Goal: Task Accomplishment & Management: Manage account settings

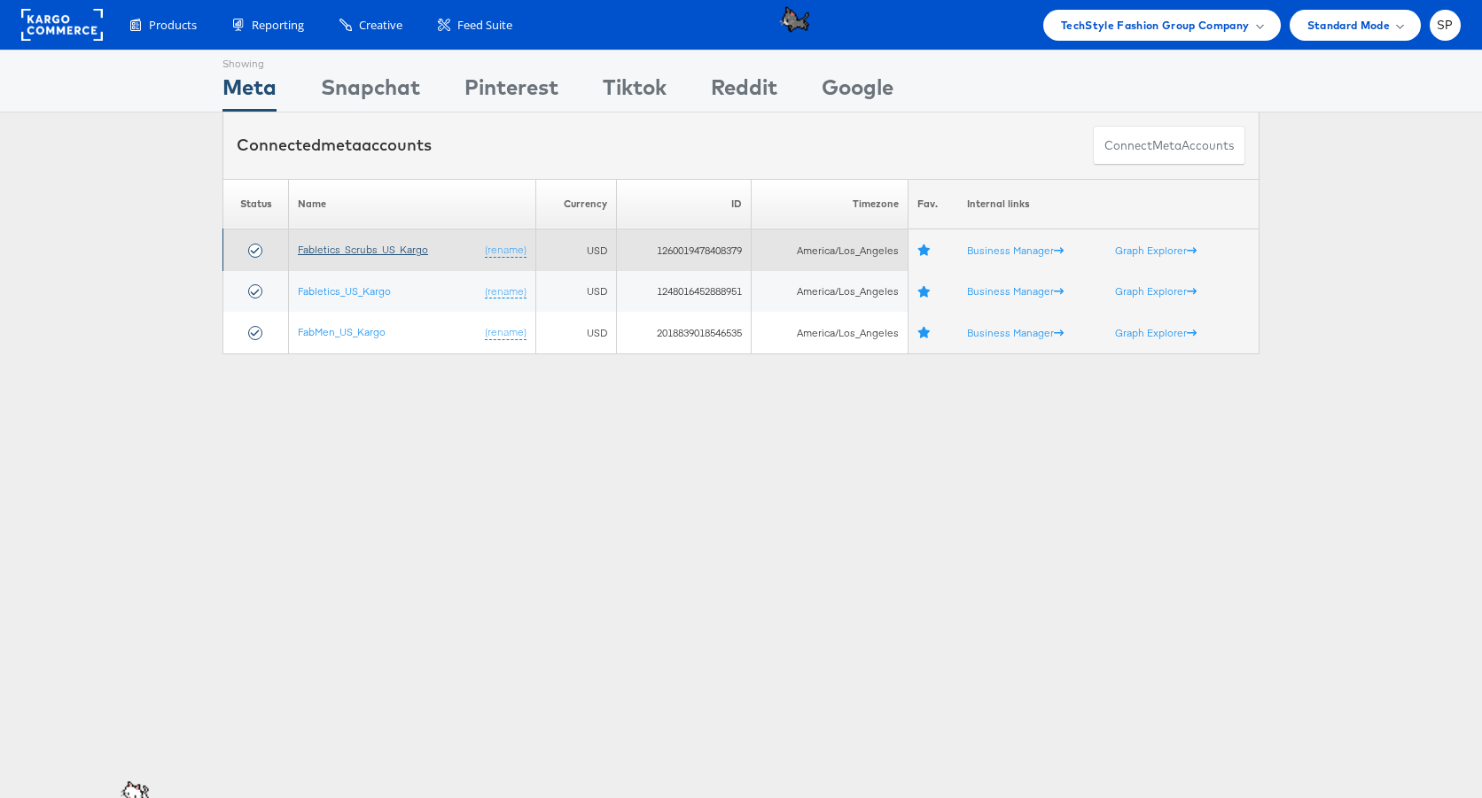
click at [364, 244] on link "Fabletics_Scrubs_US_Kargo" at bounding box center [363, 249] width 130 height 13
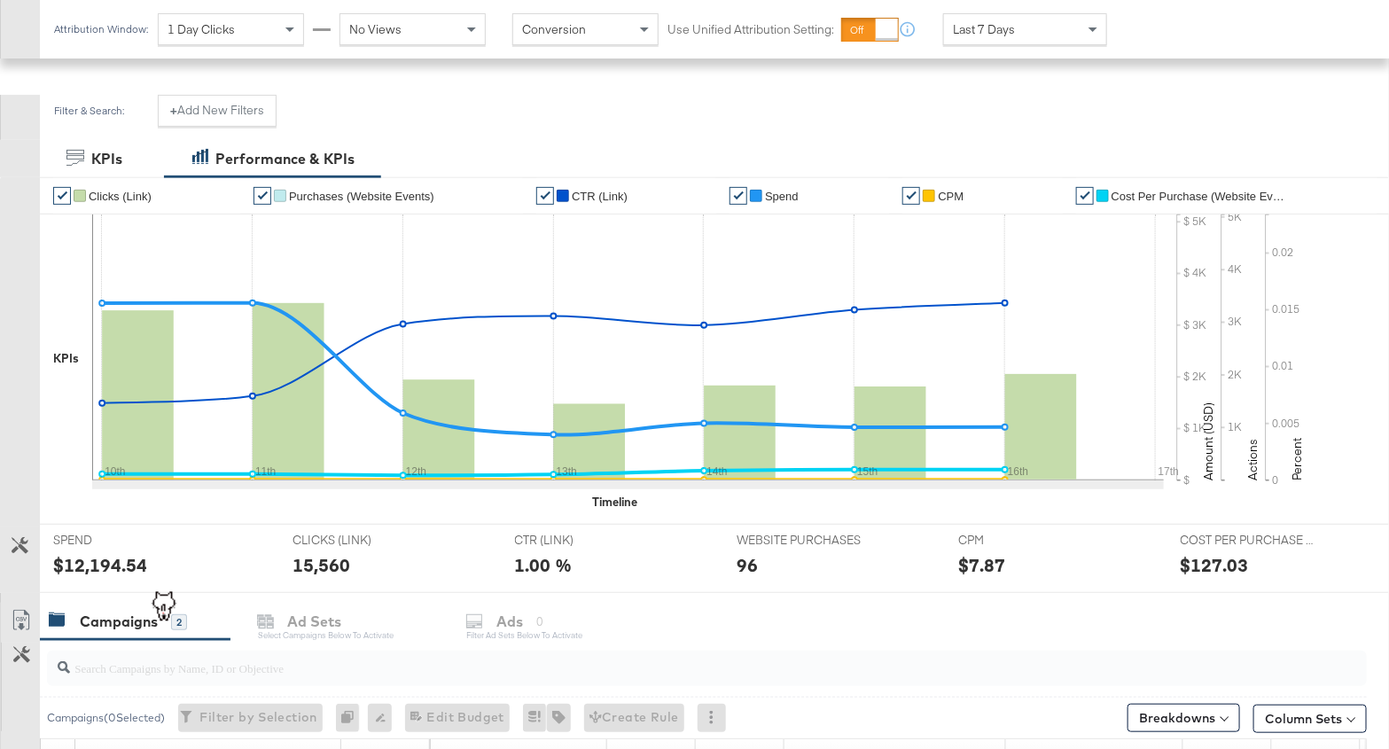
scroll to position [539, 0]
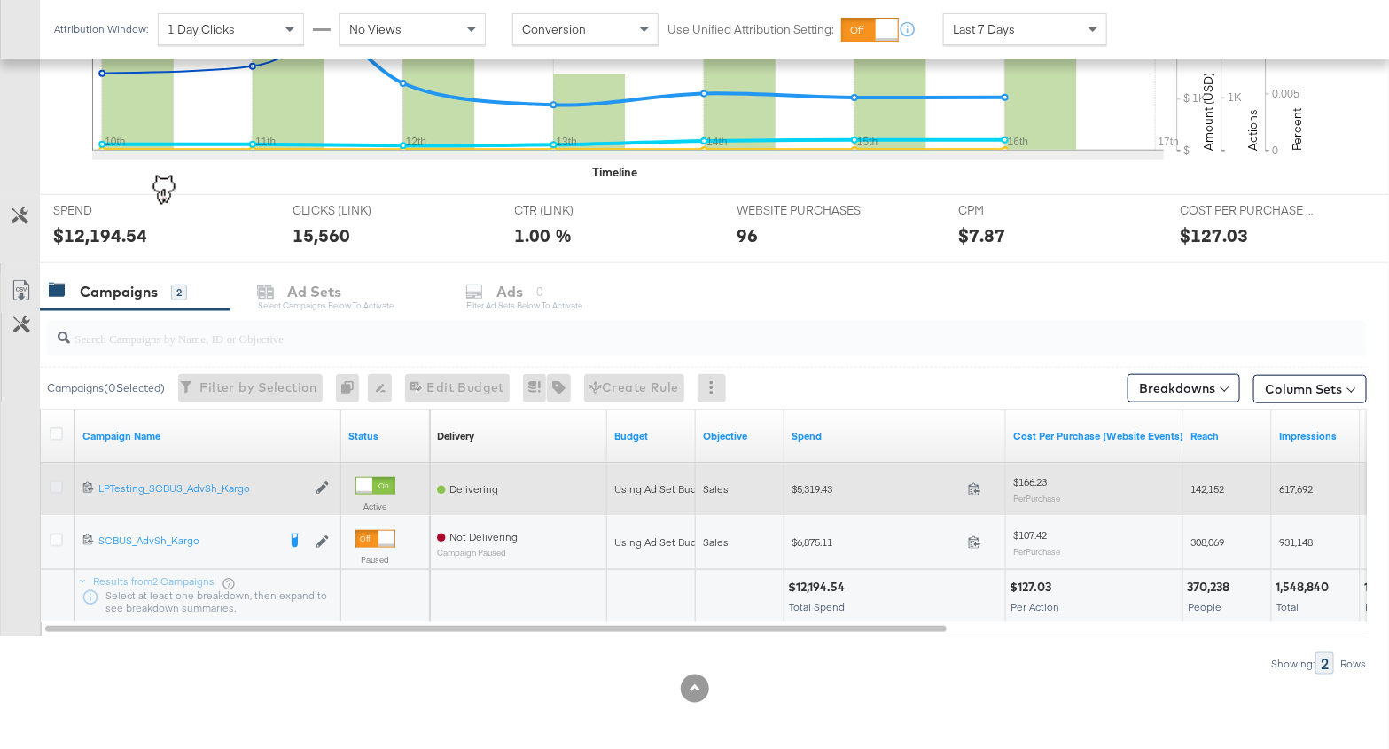
click at [57, 487] on icon at bounding box center [56, 486] width 13 height 13
click at [0, 0] on input "checkbox" at bounding box center [0, 0] width 0 height 0
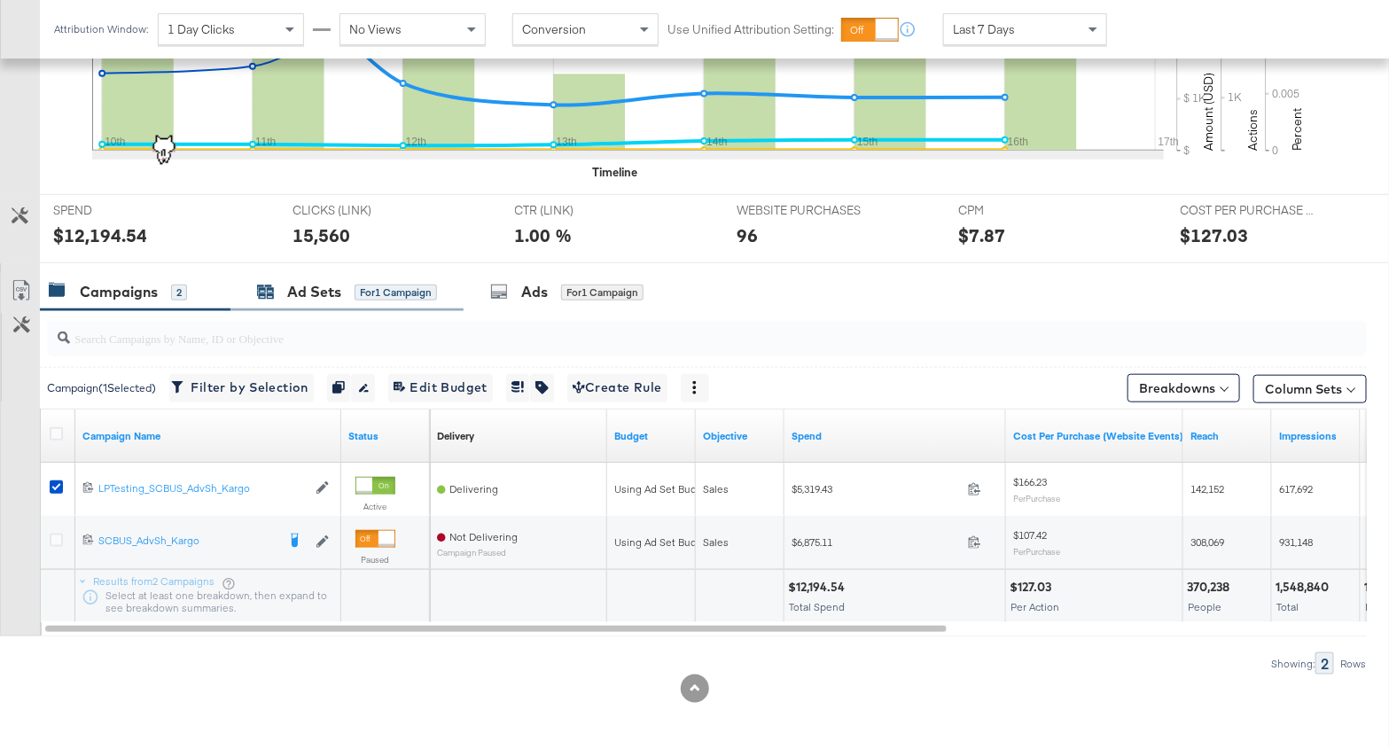
click at [331, 285] on div "Ad Sets" at bounding box center [314, 292] width 54 height 20
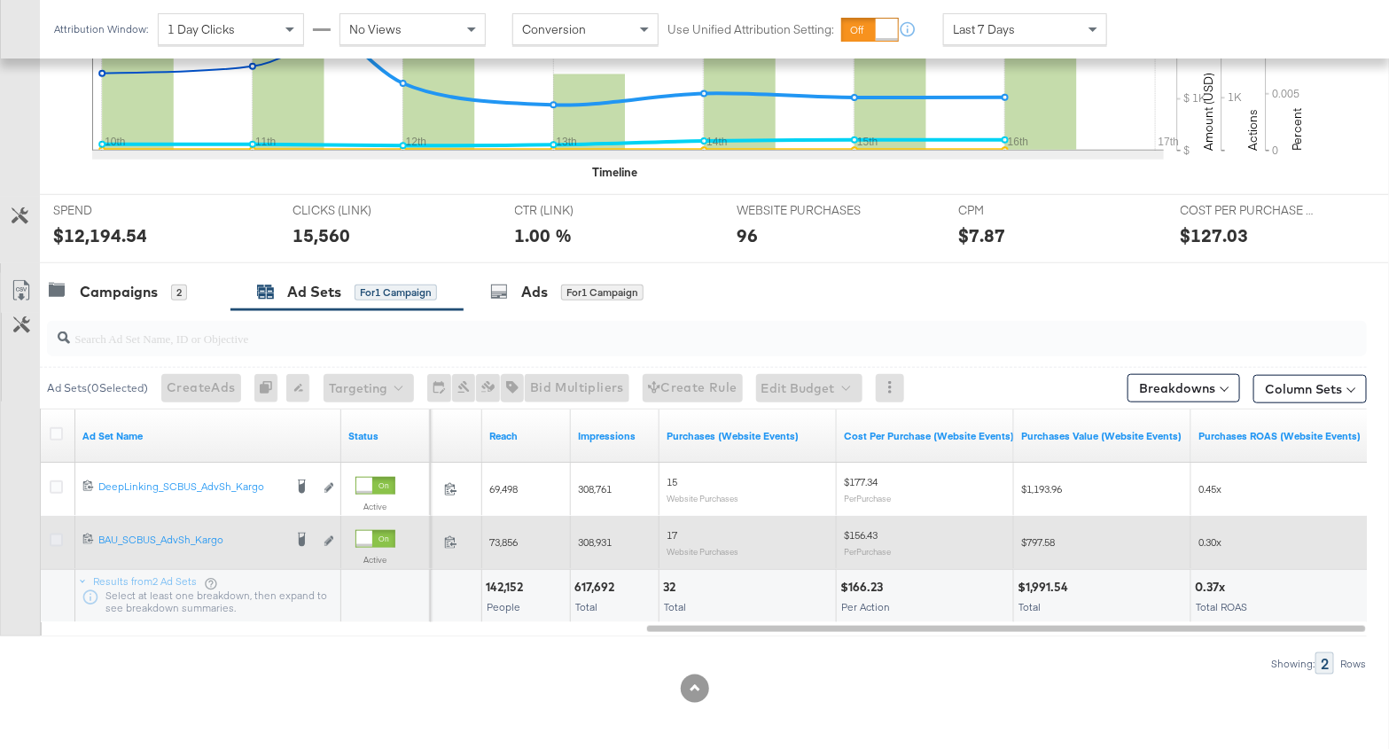
click at [53, 533] on icon at bounding box center [56, 539] width 13 height 13
click at [0, 0] on input "checkbox" at bounding box center [0, 0] width 0 height 0
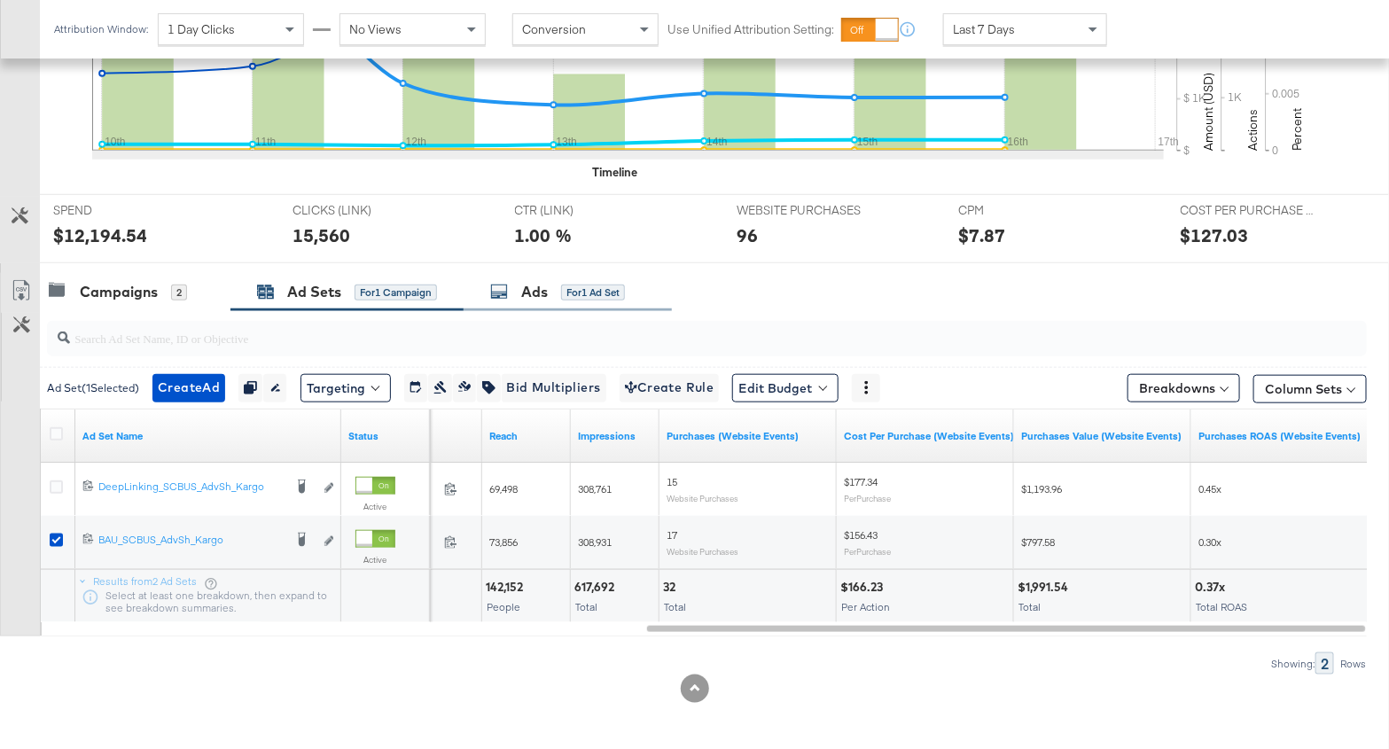
click at [531, 298] on div "Ads" at bounding box center [534, 292] width 27 height 20
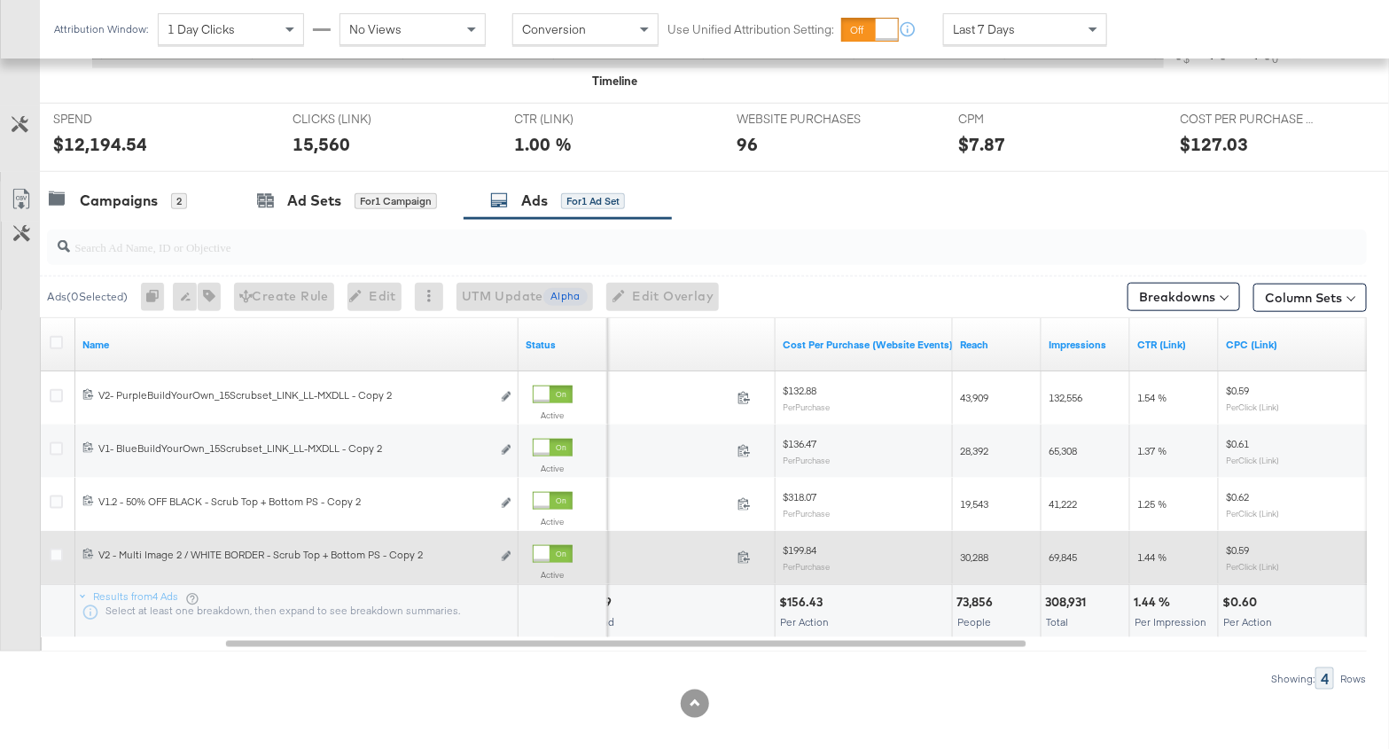
scroll to position [645, 0]
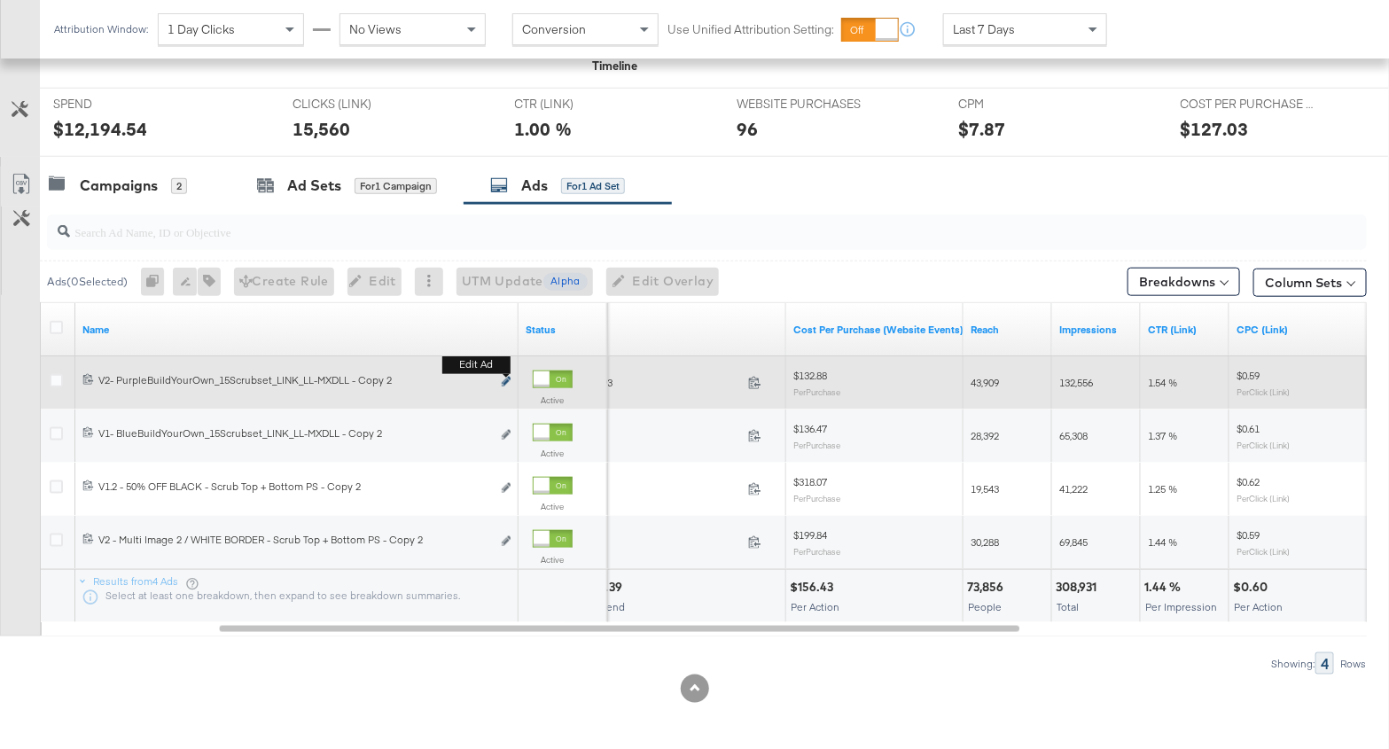
click at [508, 378] on icon "link" at bounding box center [506, 382] width 9 height 10
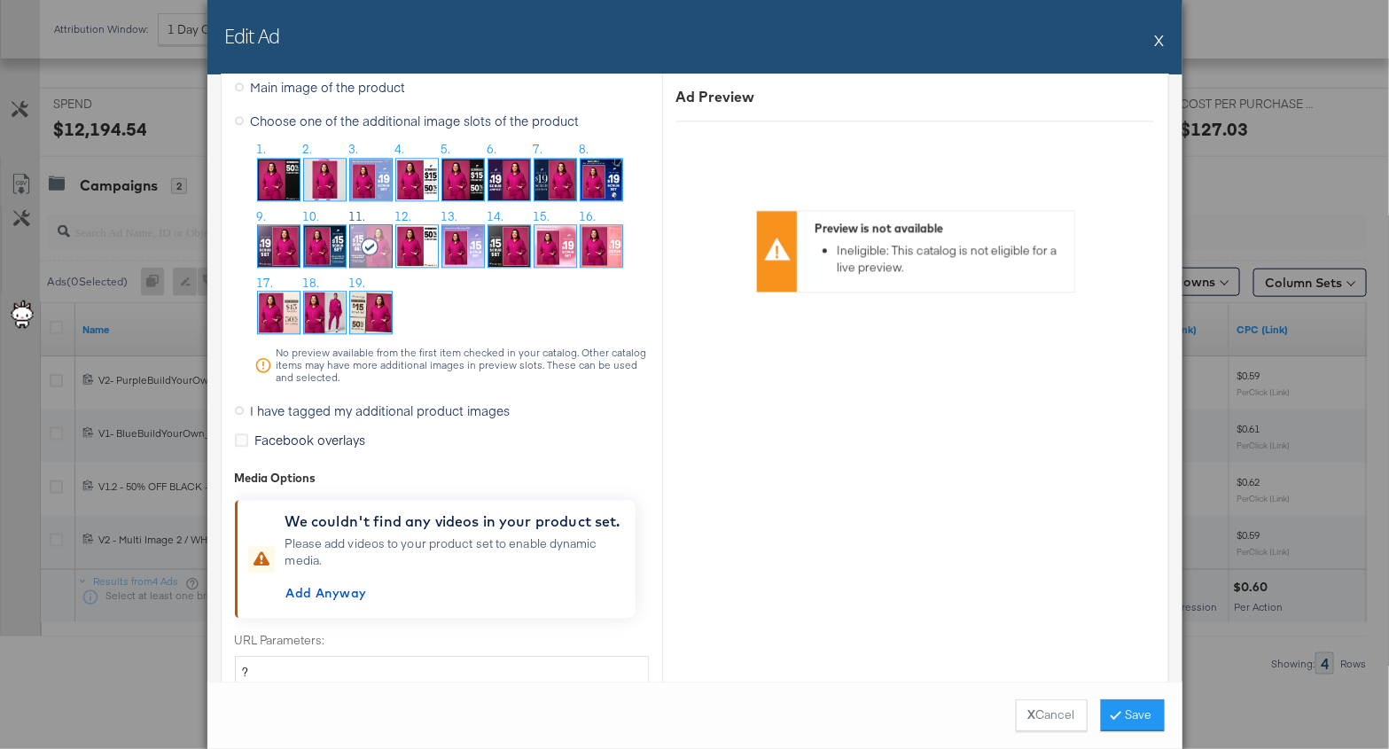
scroll to position [1702, 0]
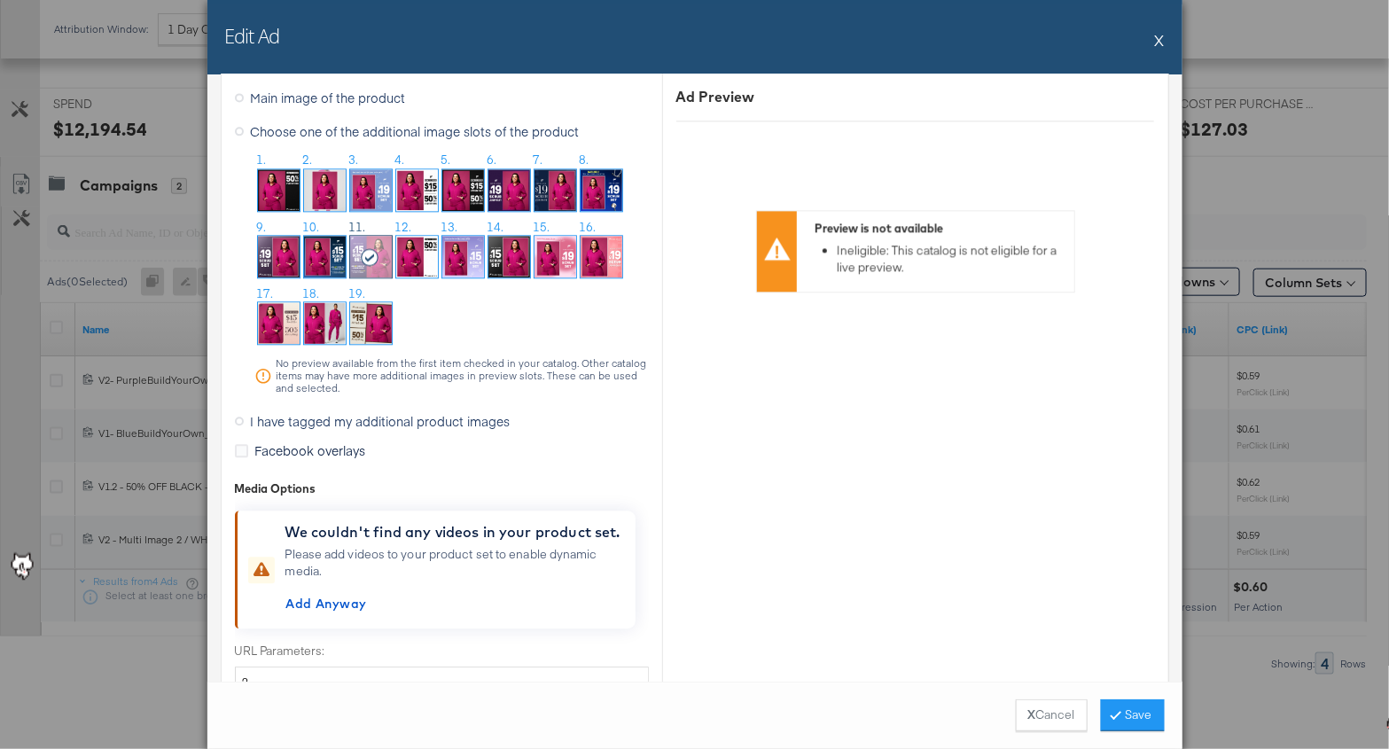
click at [1157, 35] on button "X" at bounding box center [1160, 39] width 10 height 35
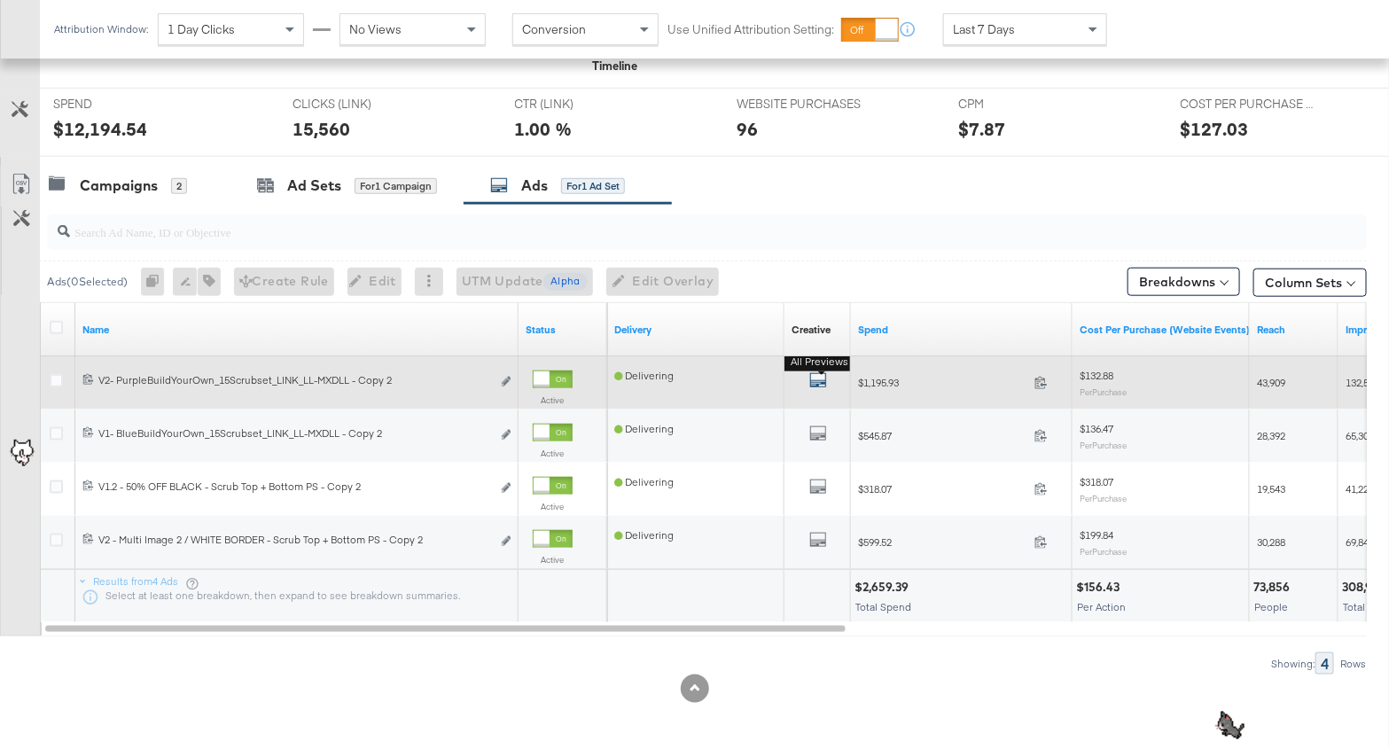
click at [814, 379] on icon "default" at bounding box center [818, 380] width 18 height 18
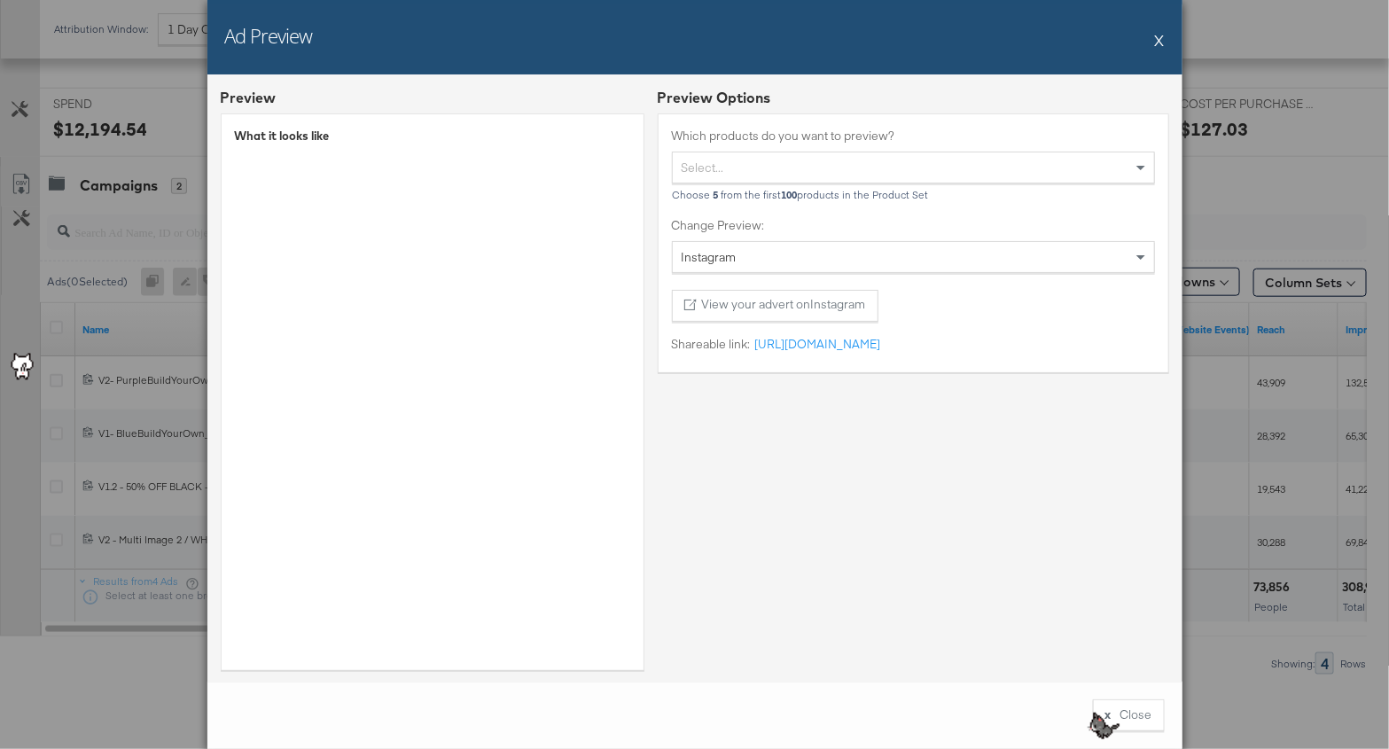
click at [734, 176] on div "Select..." at bounding box center [913, 167] width 481 height 30
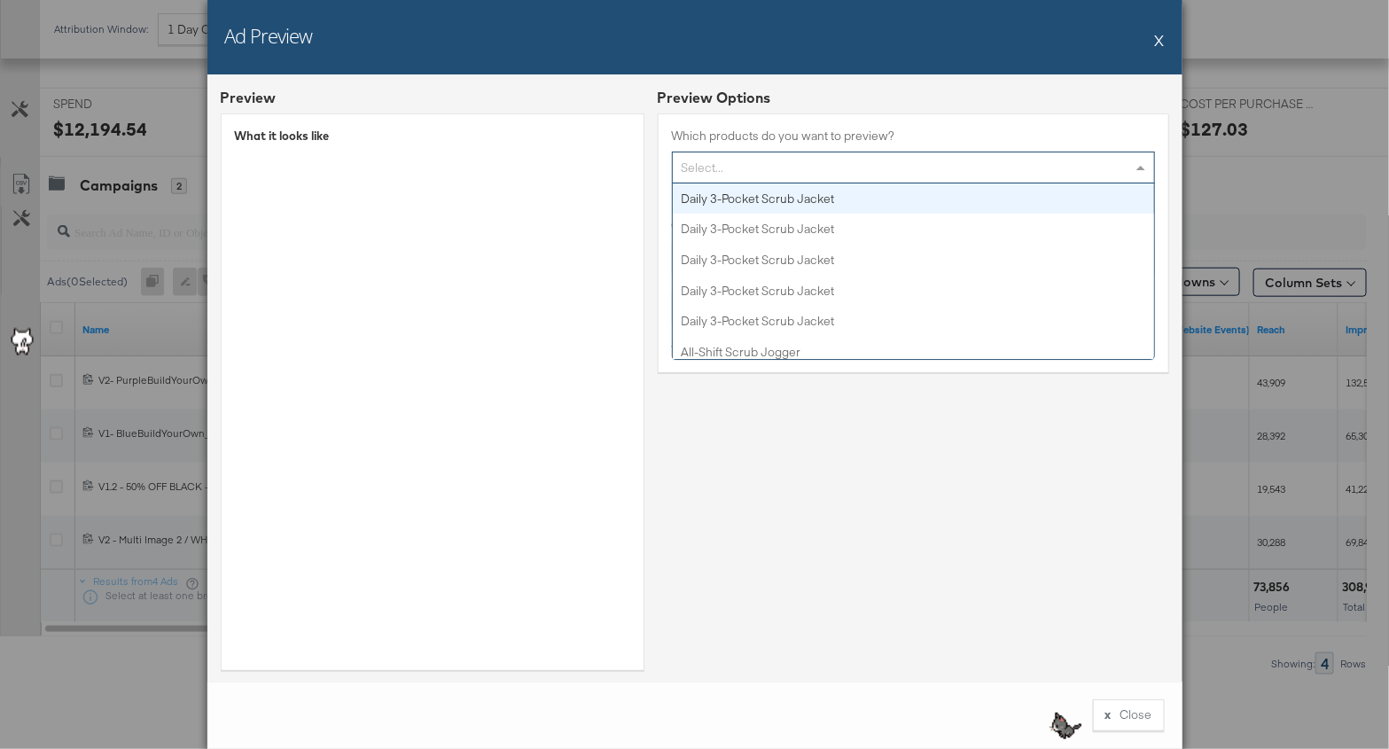
click at [734, 175] on div "Select..." at bounding box center [913, 167] width 481 height 30
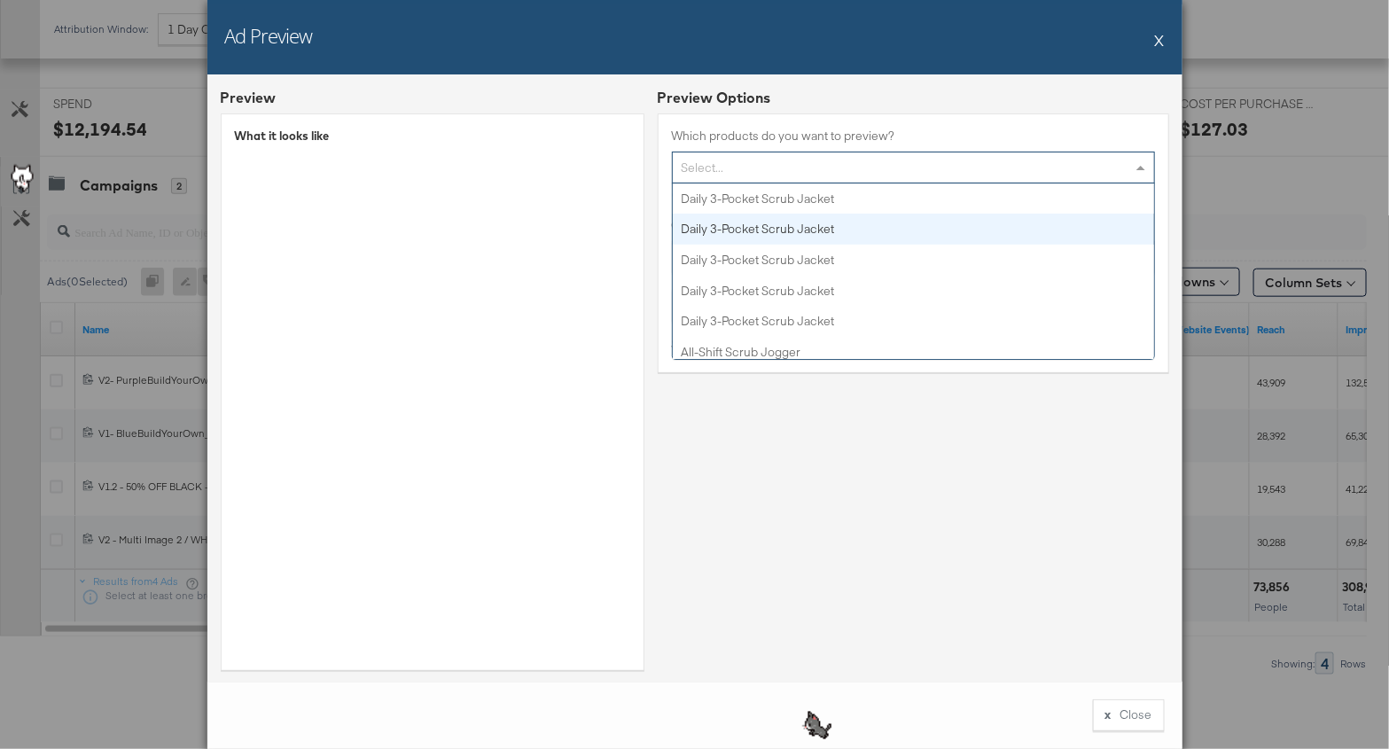
click at [1158, 33] on button "X" at bounding box center [1160, 39] width 10 height 35
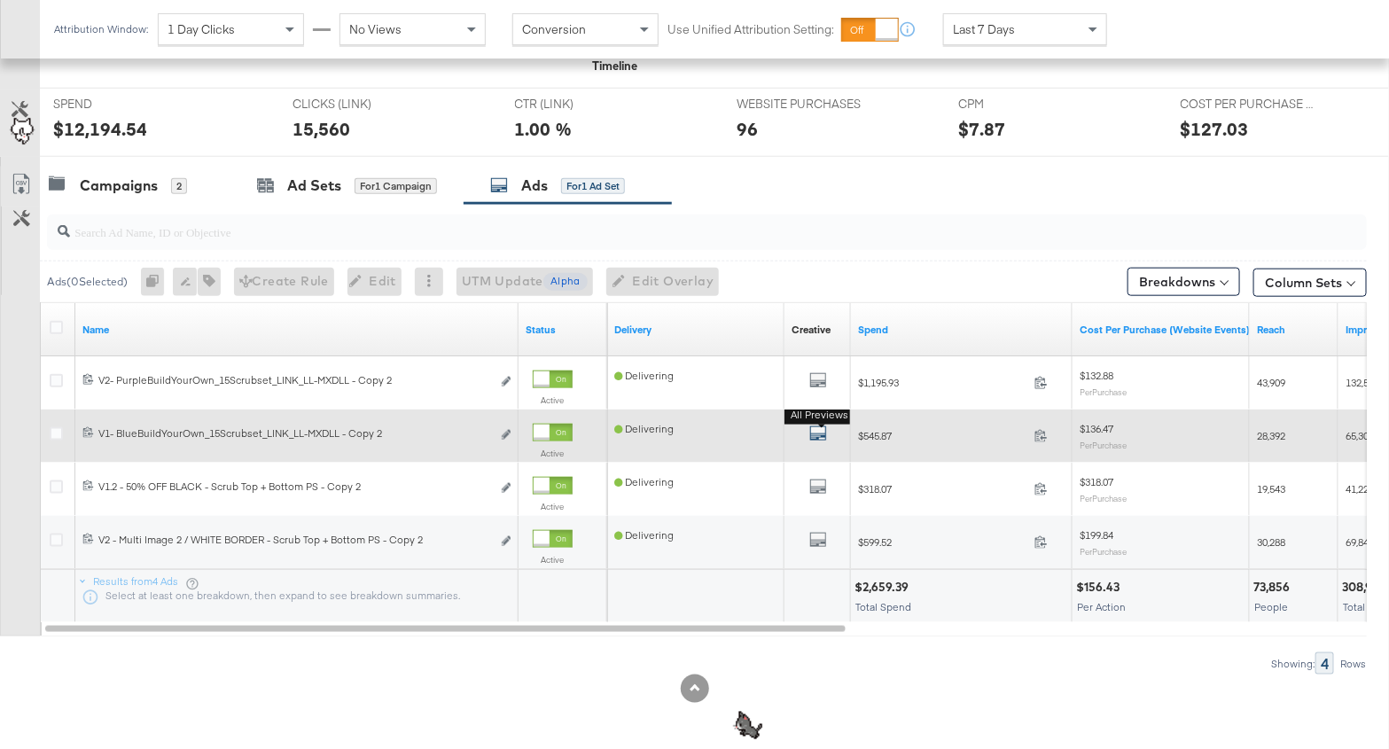
click at [821, 427] on icon "default" at bounding box center [818, 433] width 18 height 18
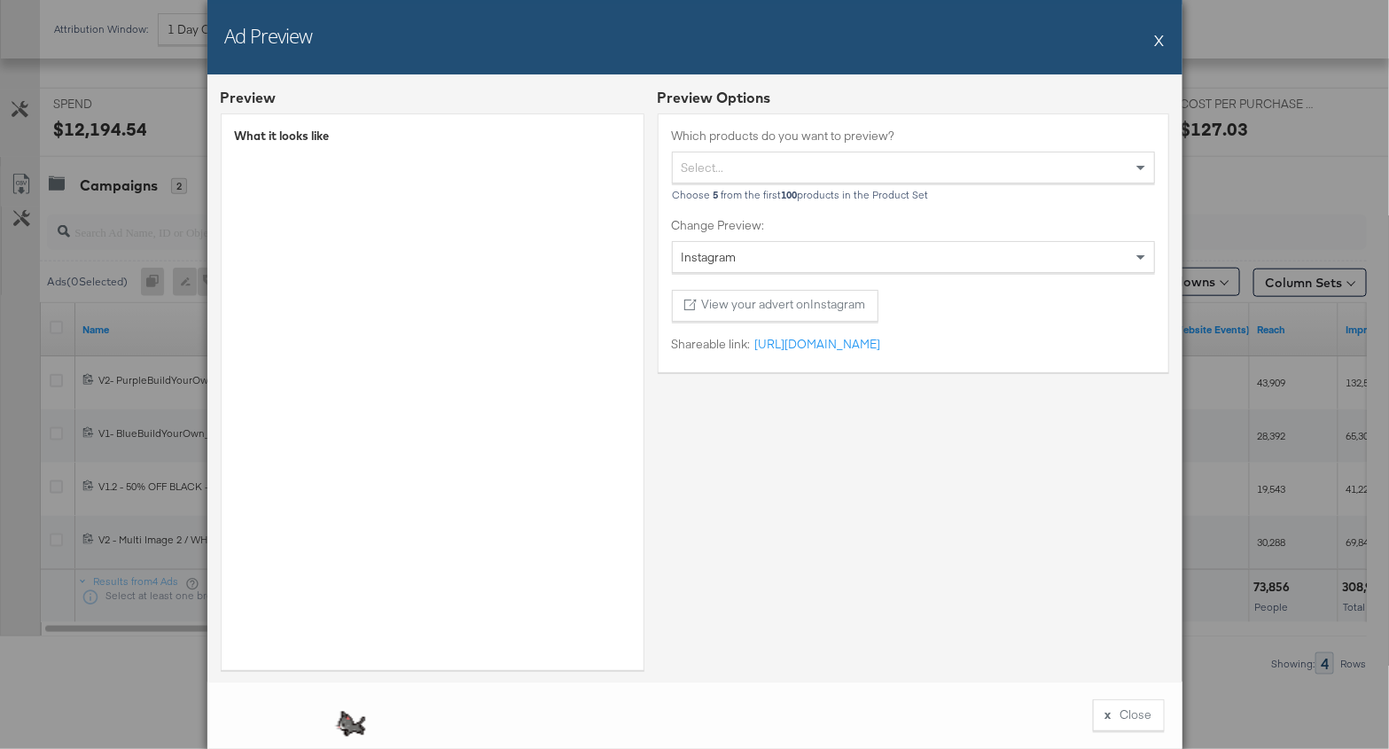
click at [1159, 49] on button "X" at bounding box center [1160, 39] width 10 height 35
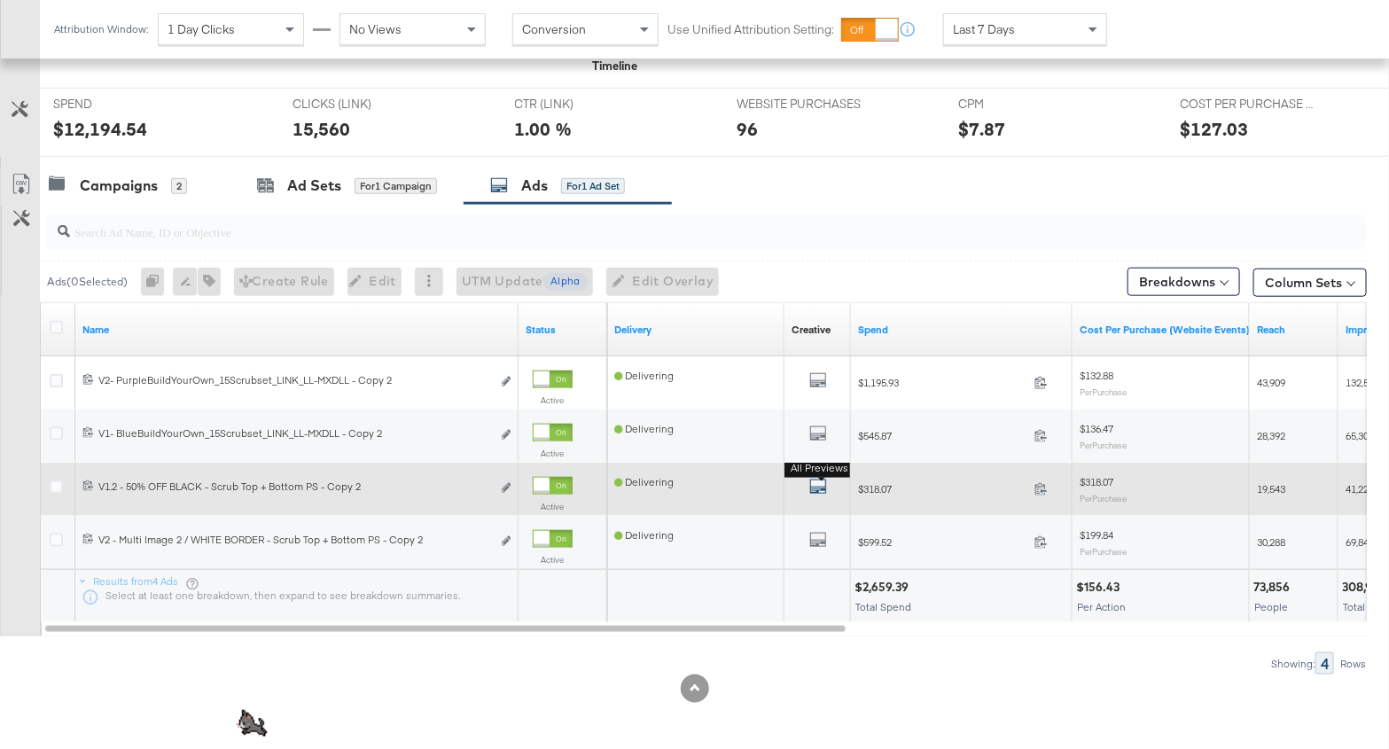
click at [812, 485] on icon "default" at bounding box center [818, 487] width 18 height 18
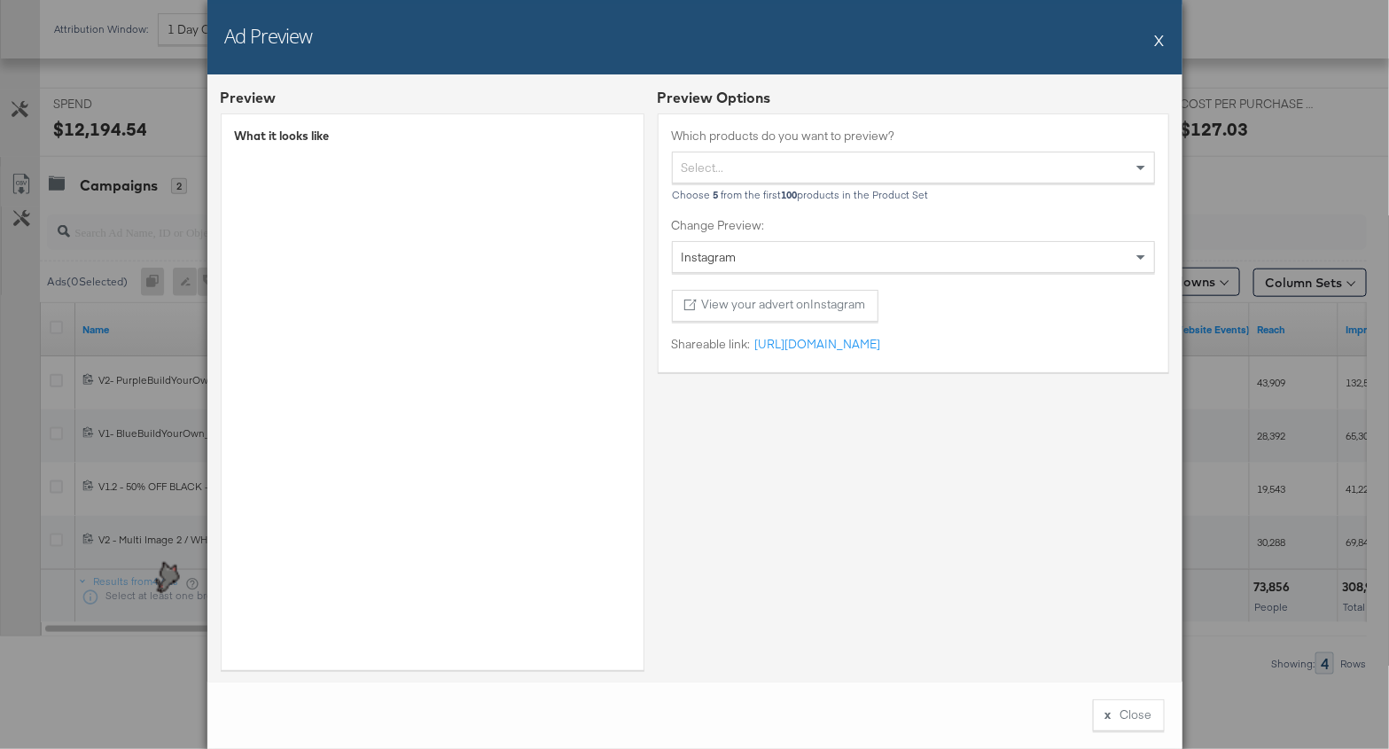
click at [1157, 38] on button "X" at bounding box center [1160, 39] width 10 height 35
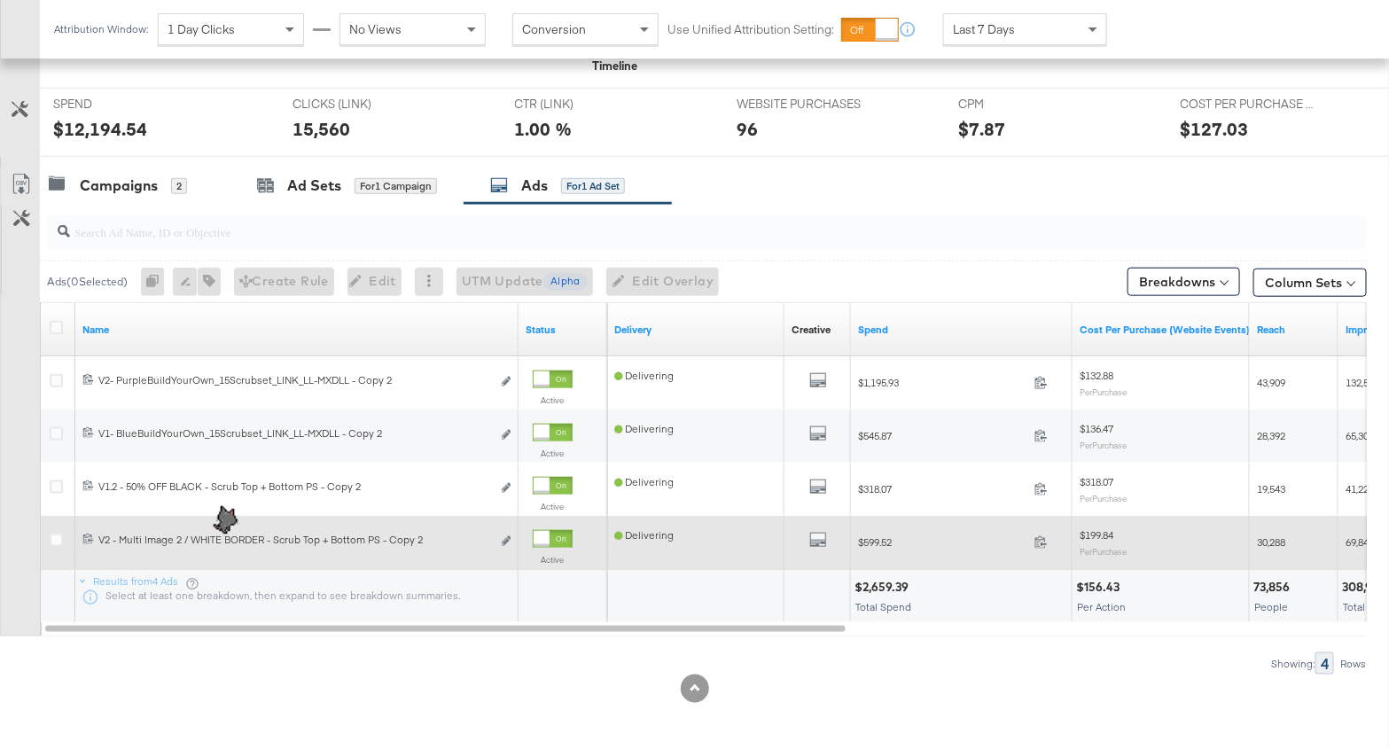
click at [806, 535] on div "All Previews" at bounding box center [817, 542] width 52 height 22
click at [814, 537] on icon "default" at bounding box center [818, 540] width 18 height 18
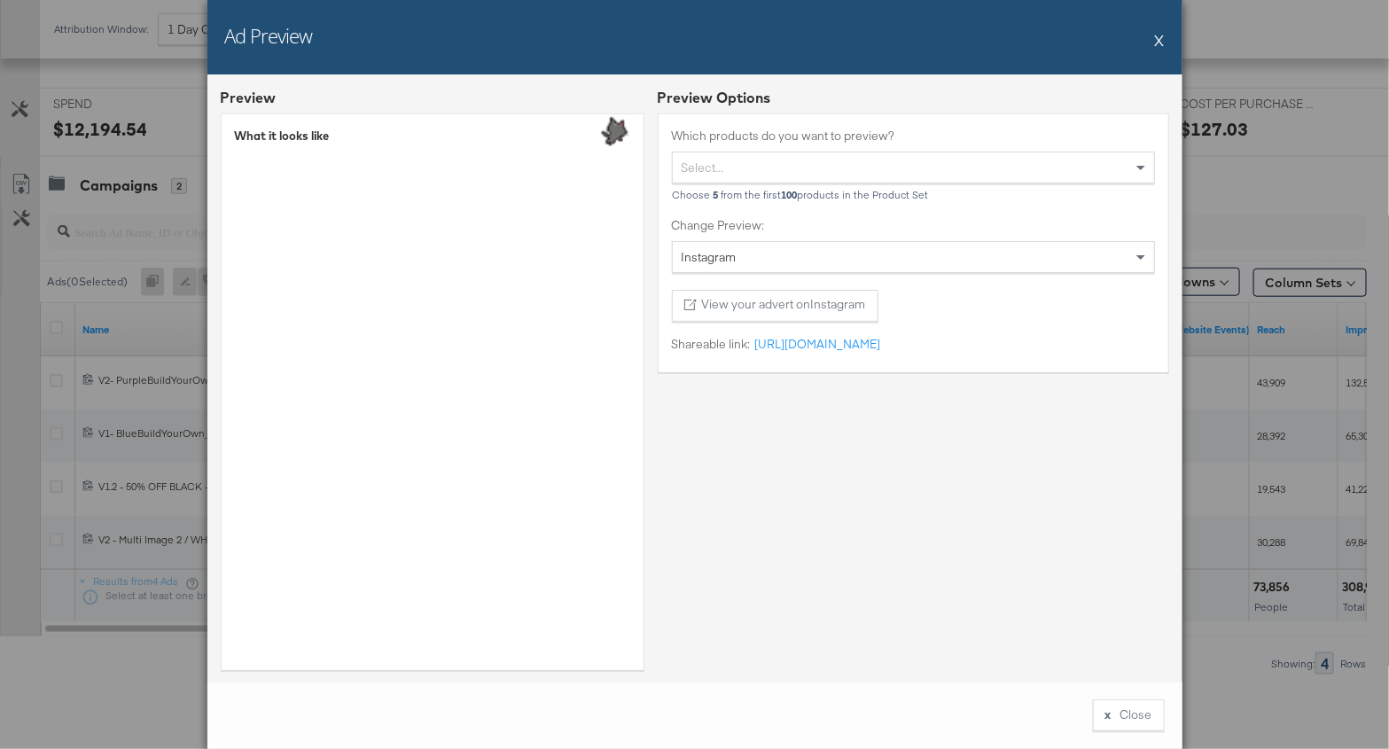
click at [1157, 41] on button "X" at bounding box center [1160, 39] width 10 height 35
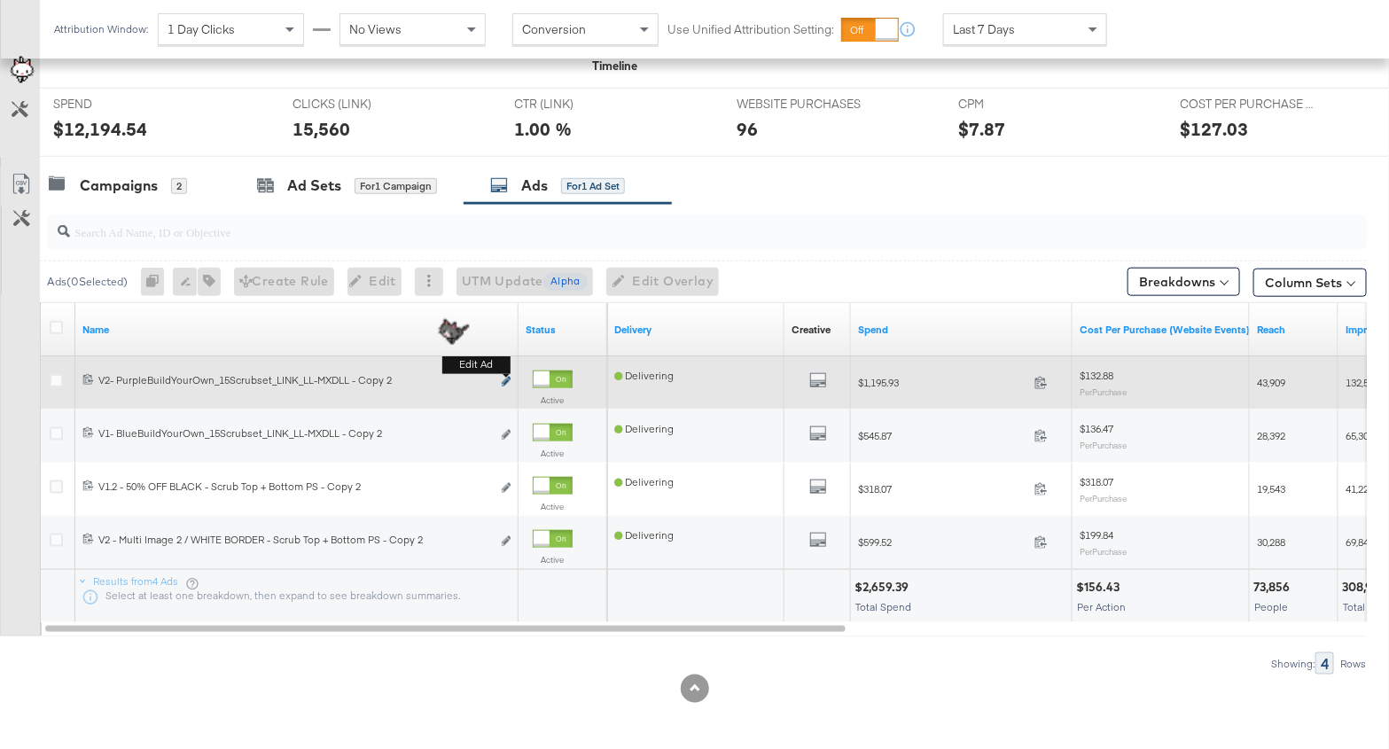
click at [505, 378] on icon "link" at bounding box center [506, 382] width 9 height 10
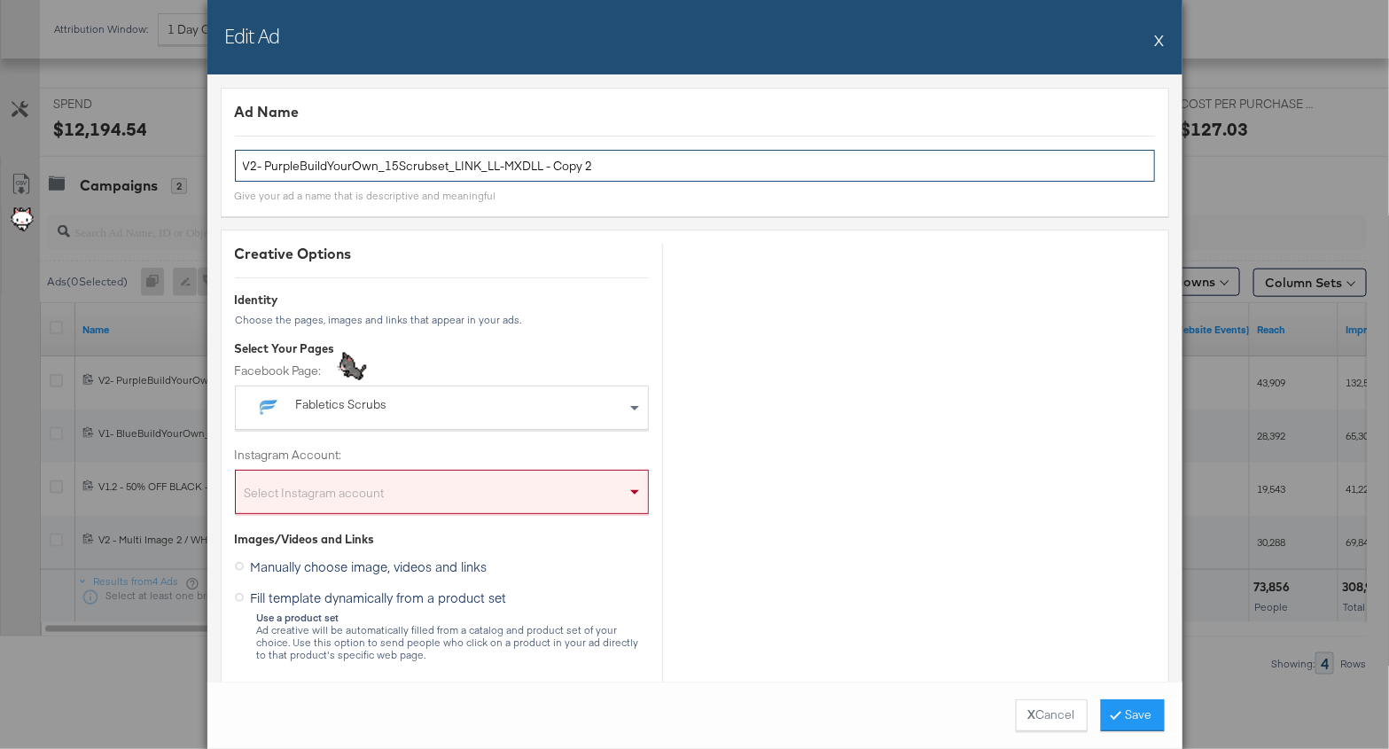
drag, startPoint x: 541, startPoint y: 166, endPoint x: 626, endPoint y: 166, distance: 85.1
click at [626, 166] on input "V2- PurpleBuildYourOwn_15Scrubset_LINK_LL-MXDLL - Copy 2" at bounding box center [695, 166] width 920 height 33
click at [617, 171] on input "V2- PurpleBuildYourOwn_15Scrubset_LINK_LL-MXDLL" at bounding box center [695, 166] width 920 height 33
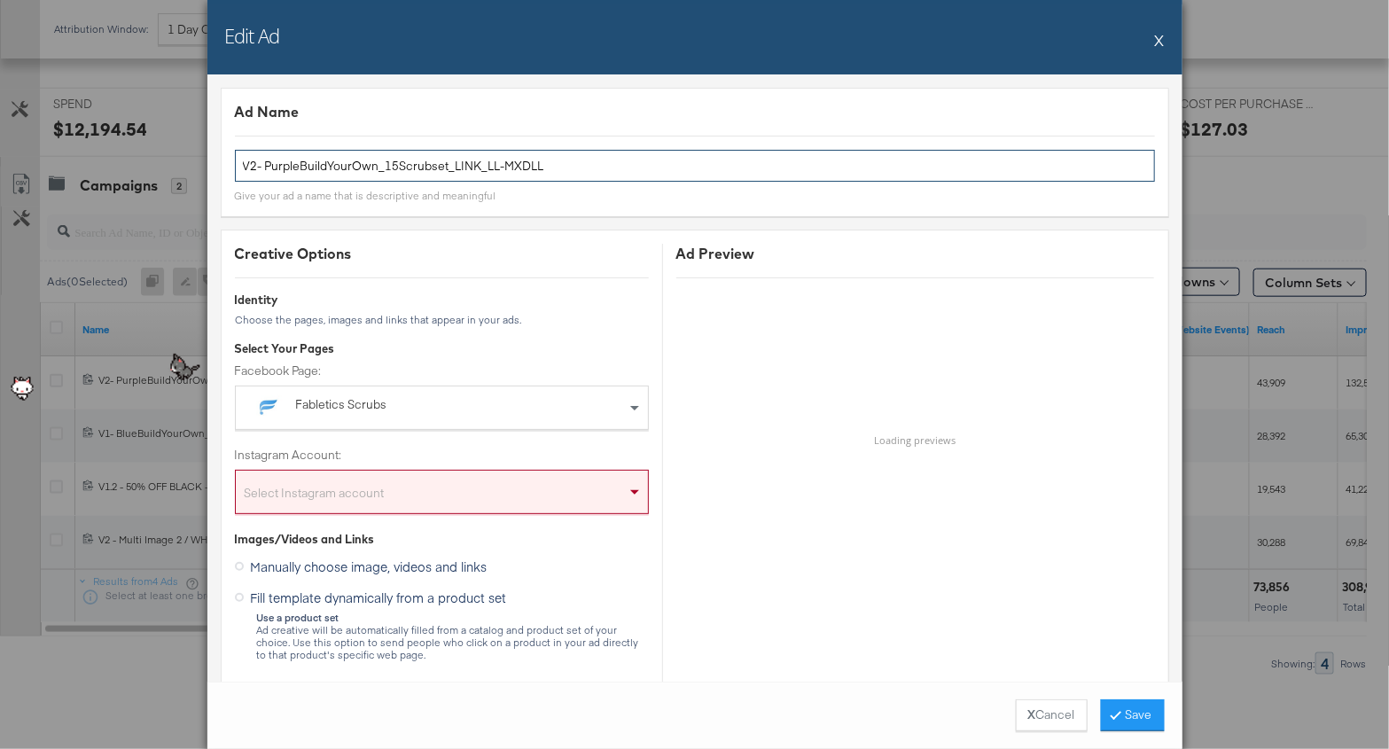
type input "V2- PurpleBuildYourOwn_15Scrubset_LINK_LL-MXDLL"
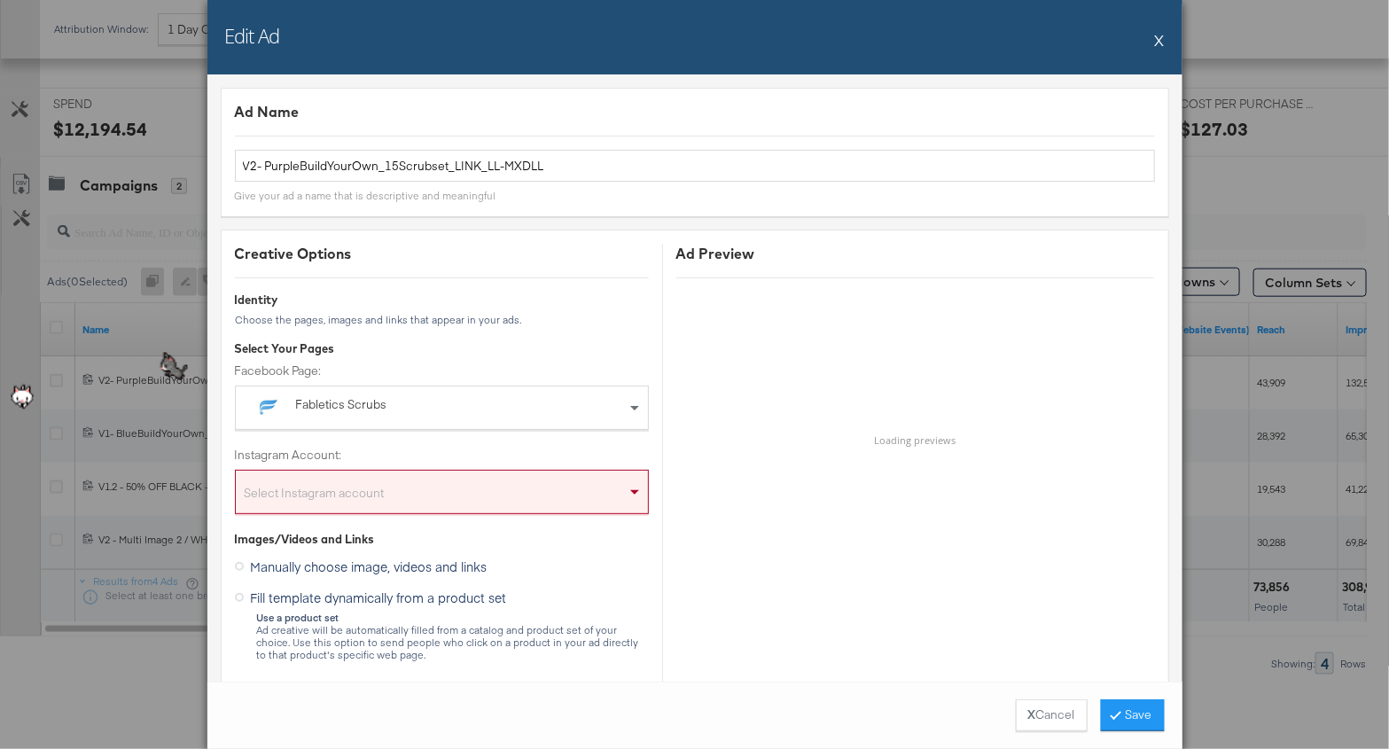
click at [1161, 41] on button "X" at bounding box center [1160, 39] width 10 height 35
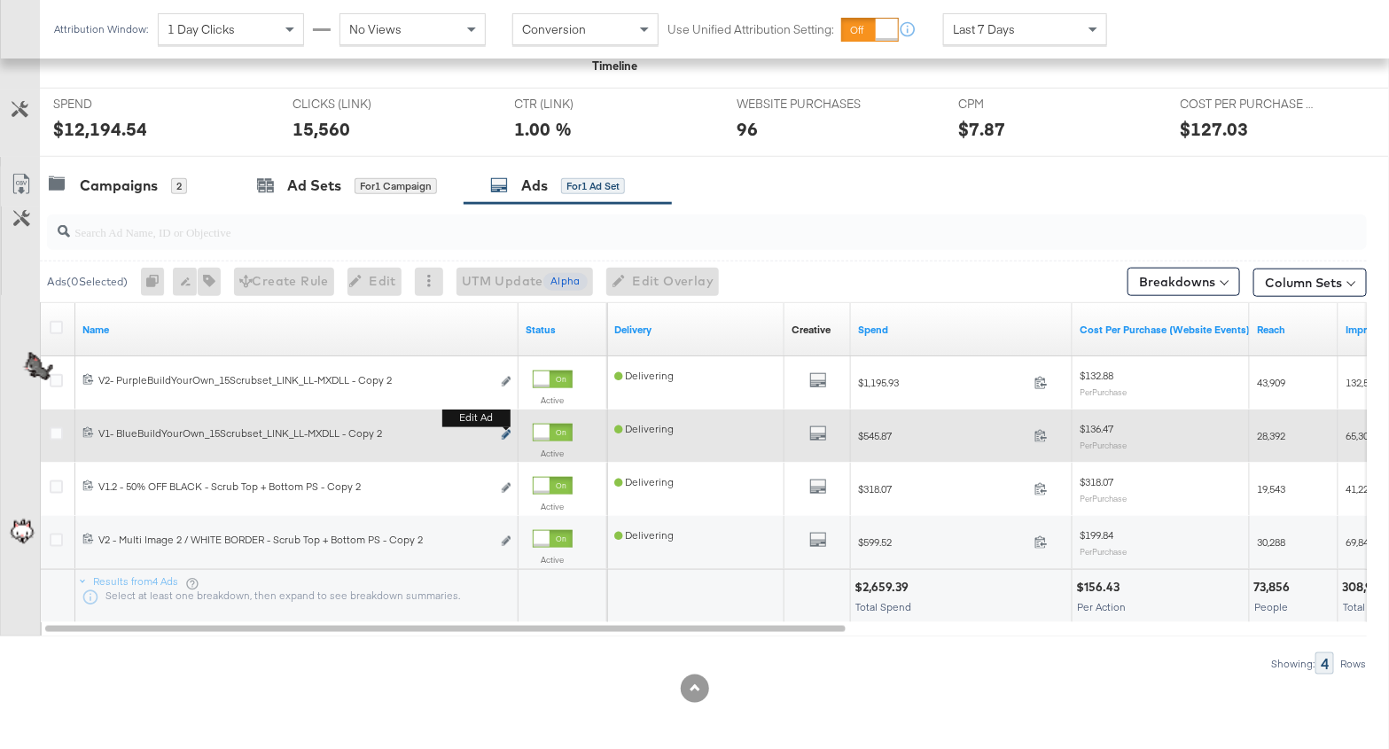
click at [506, 430] on icon "link" at bounding box center [506, 435] width 9 height 10
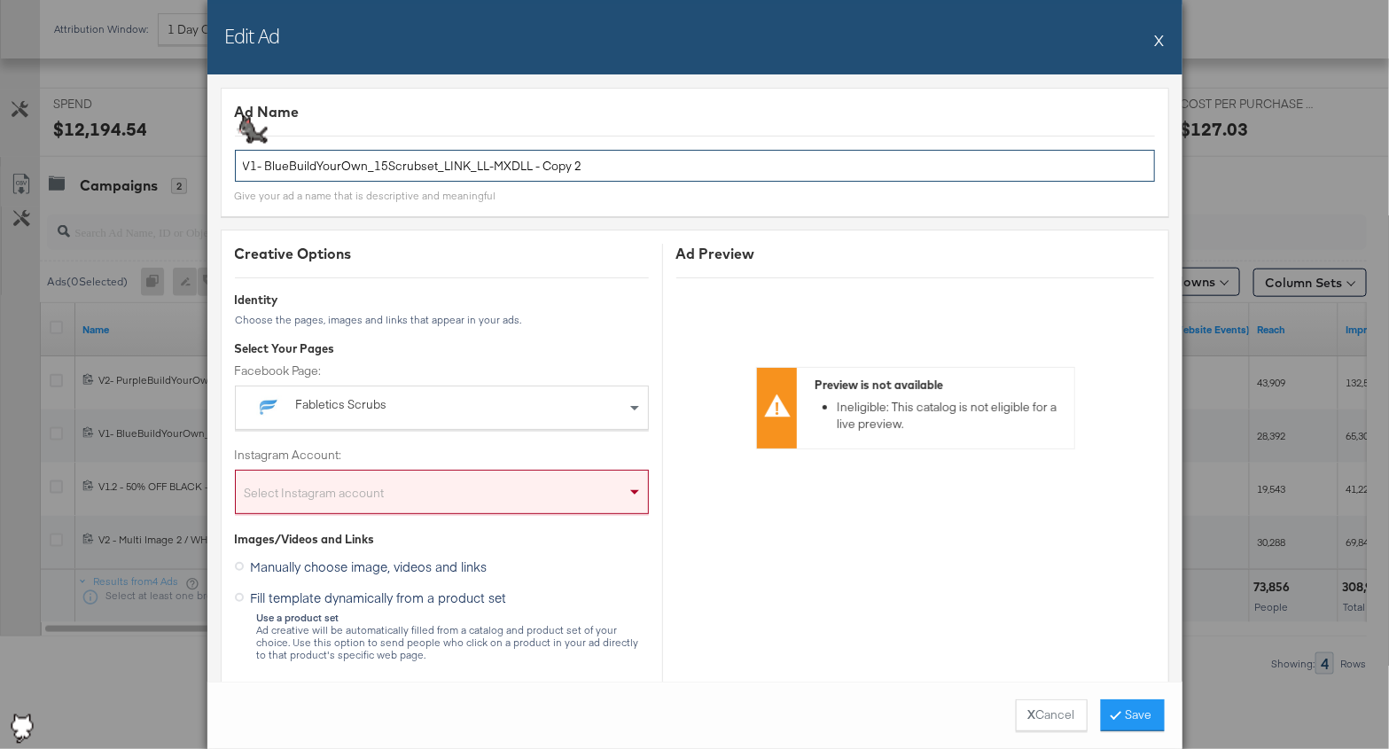
drag, startPoint x: 528, startPoint y: 167, endPoint x: 276, endPoint y: 143, distance: 252.9
click at [276, 143] on body "Ads Products Optimize Creative Reporting Feed Suite Fabletics_Scrubs_US_Kargo T…" at bounding box center [694, 53] width 1389 height 1397
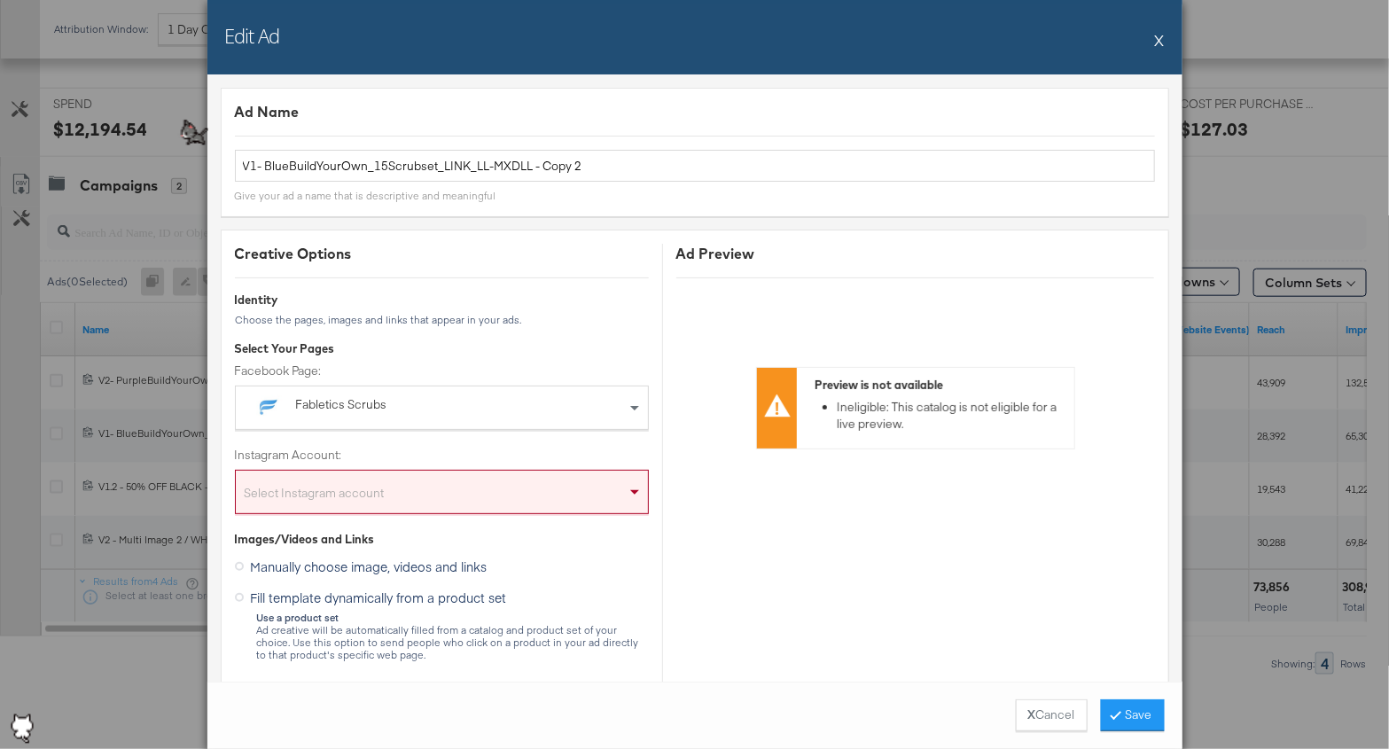
click at [1161, 38] on button "X" at bounding box center [1160, 39] width 10 height 35
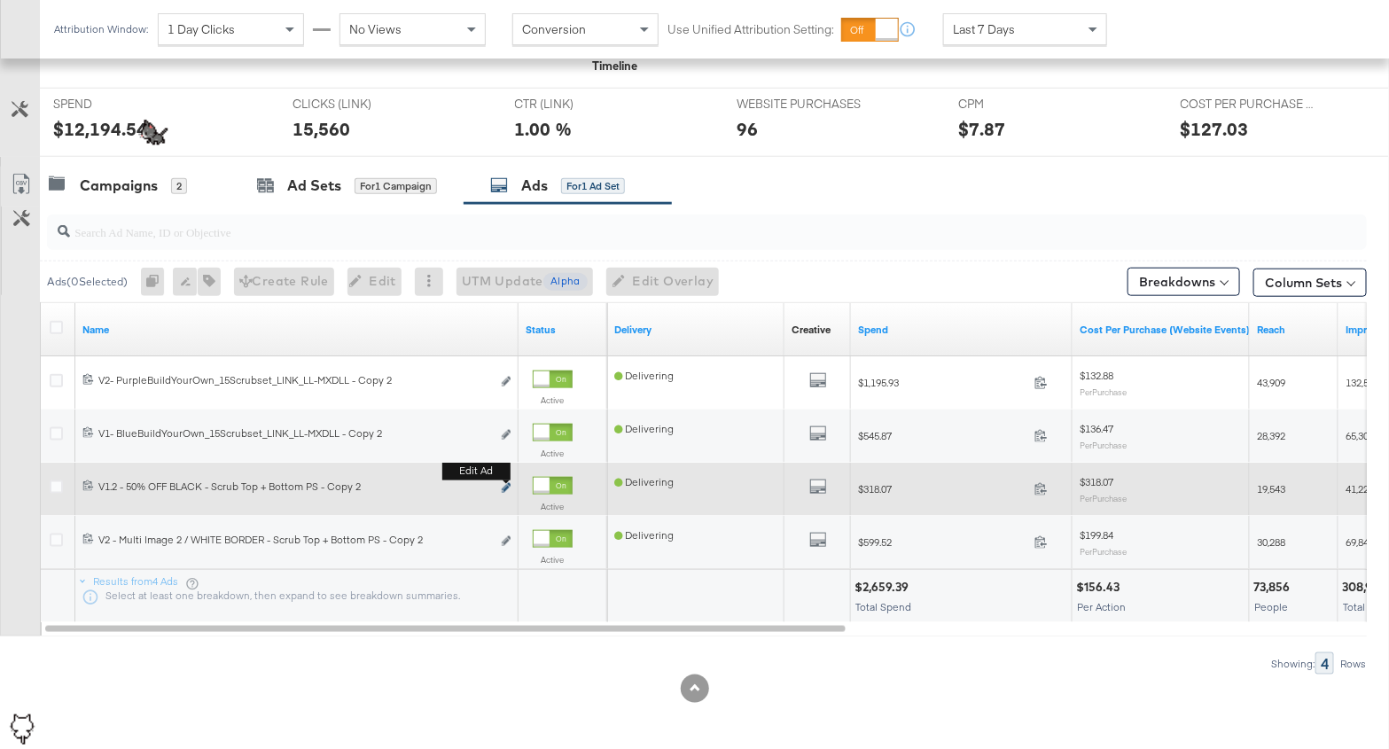
click at [506, 483] on icon "link" at bounding box center [506, 488] width 9 height 10
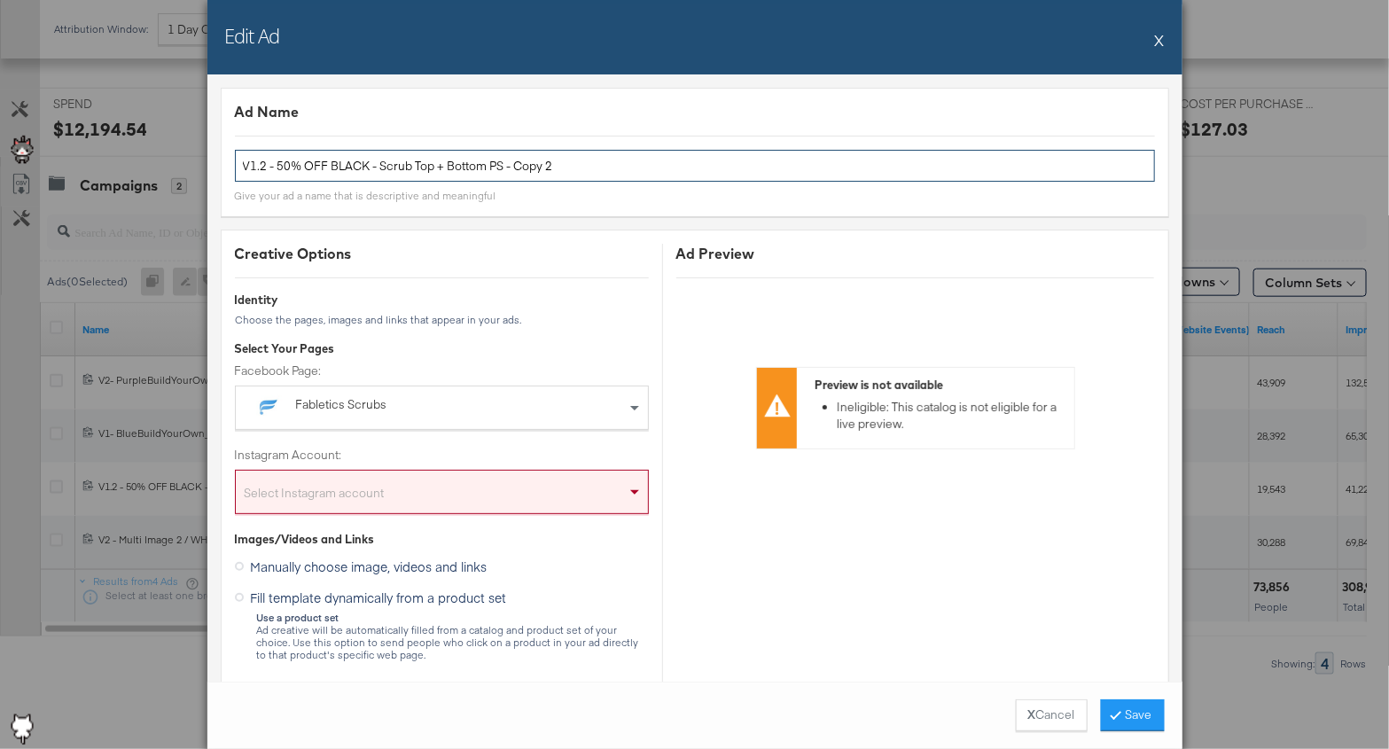
drag, startPoint x: 502, startPoint y: 166, endPoint x: 179, endPoint y: 134, distance: 324.1
click at [179, 134] on div "Edit Ad X Ad Name V1.2 - 50% OFF BLACK - Scrub Top + Bottom PS - Copy 2 Give yo…" at bounding box center [694, 374] width 1389 height 749
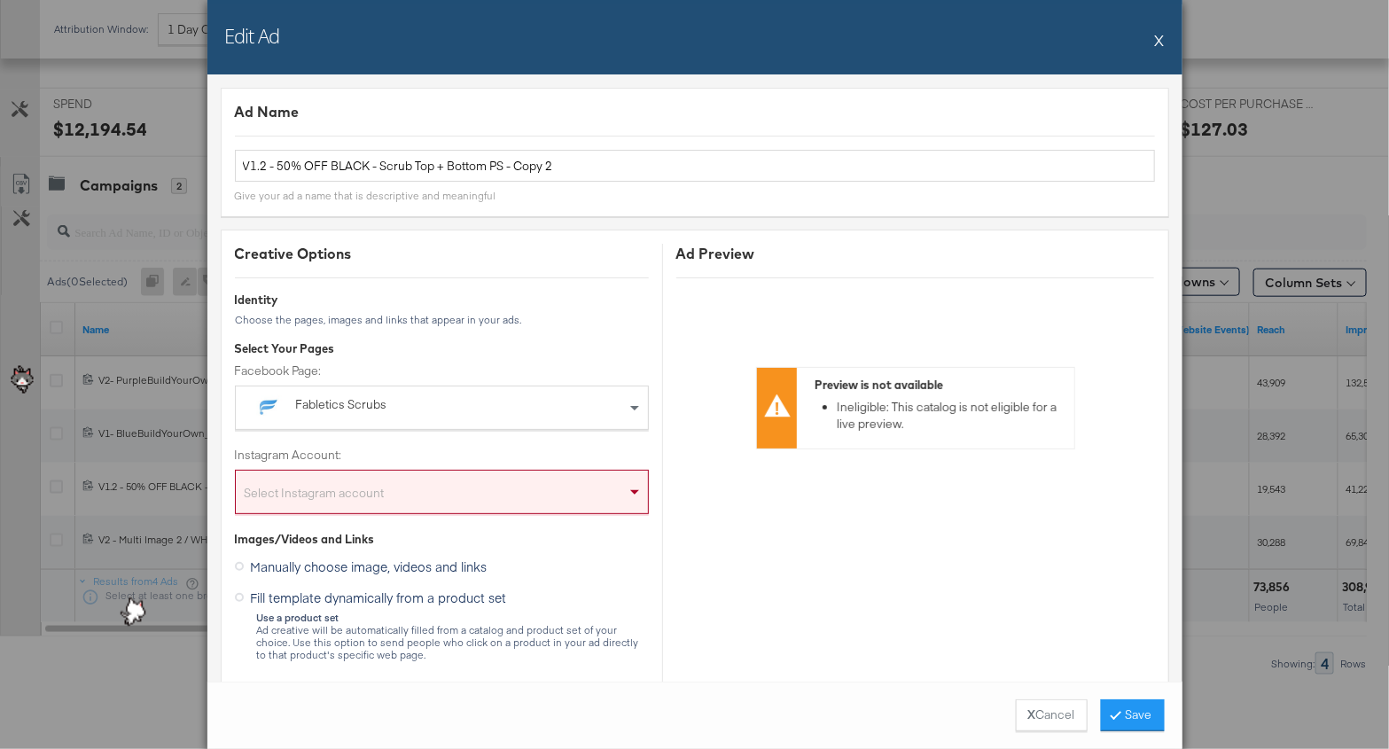
click at [1164, 42] on button "X" at bounding box center [1160, 39] width 10 height 35
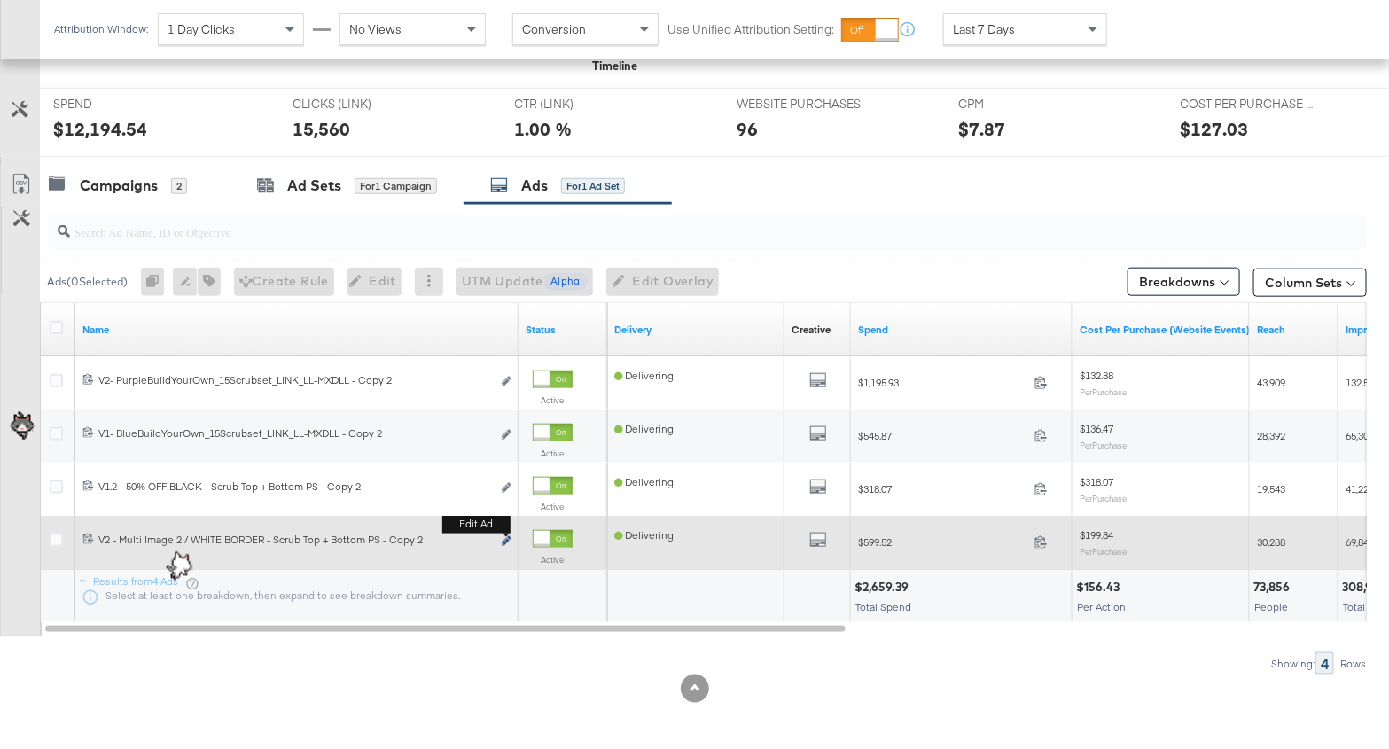
click at [508, 540] on icon "link" at bounding box center [506, 541] width 9 height 10
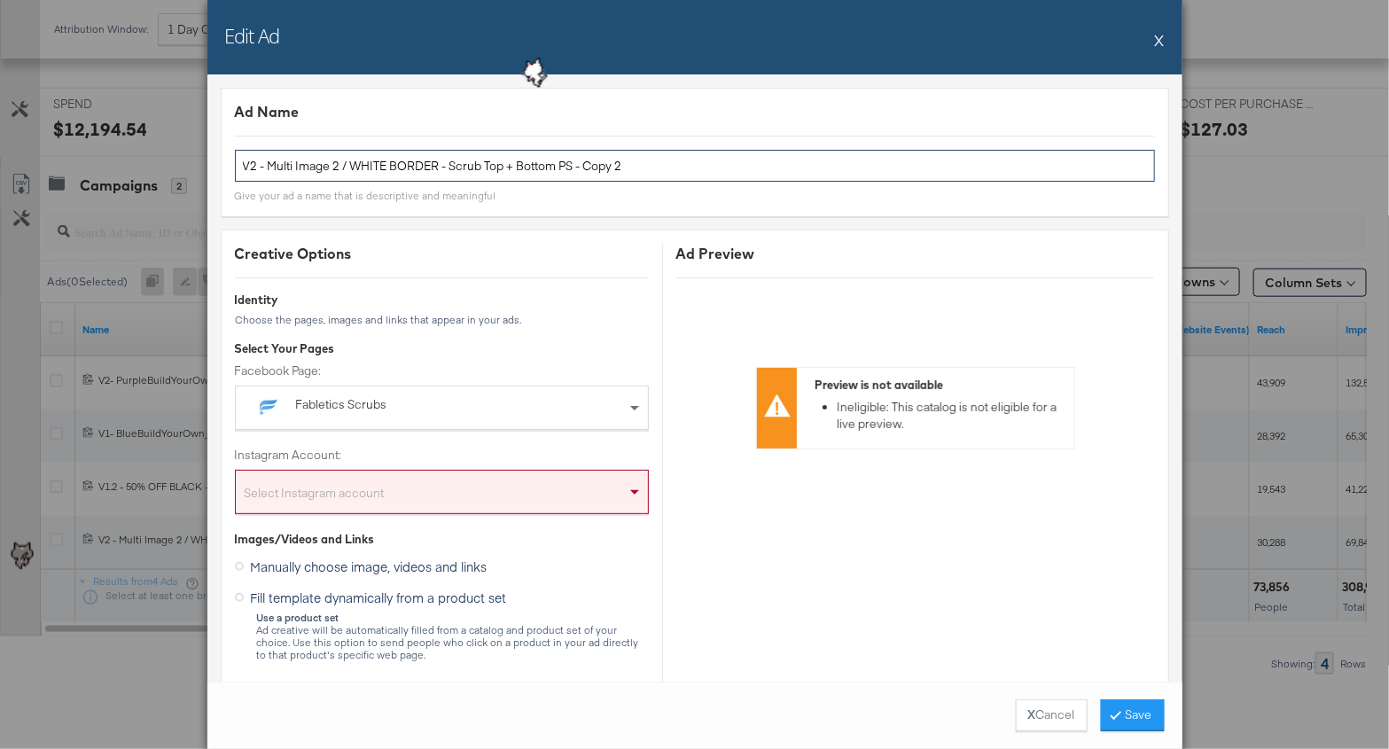
drag, startPoint x: 577, startPoint y: 169, endPoint x: 247, endPoint y: 141, distance: 330.9
click at [247, 141] on div "Ad Name V2 - Multi Image 2 / WHITE BORDER - Scrub Top + Bottom PS - Copy 2 Give…" at bounding box center [695, 152] width 948 height 128
